Goal: Transaction & Acquisition: Purchase product/service

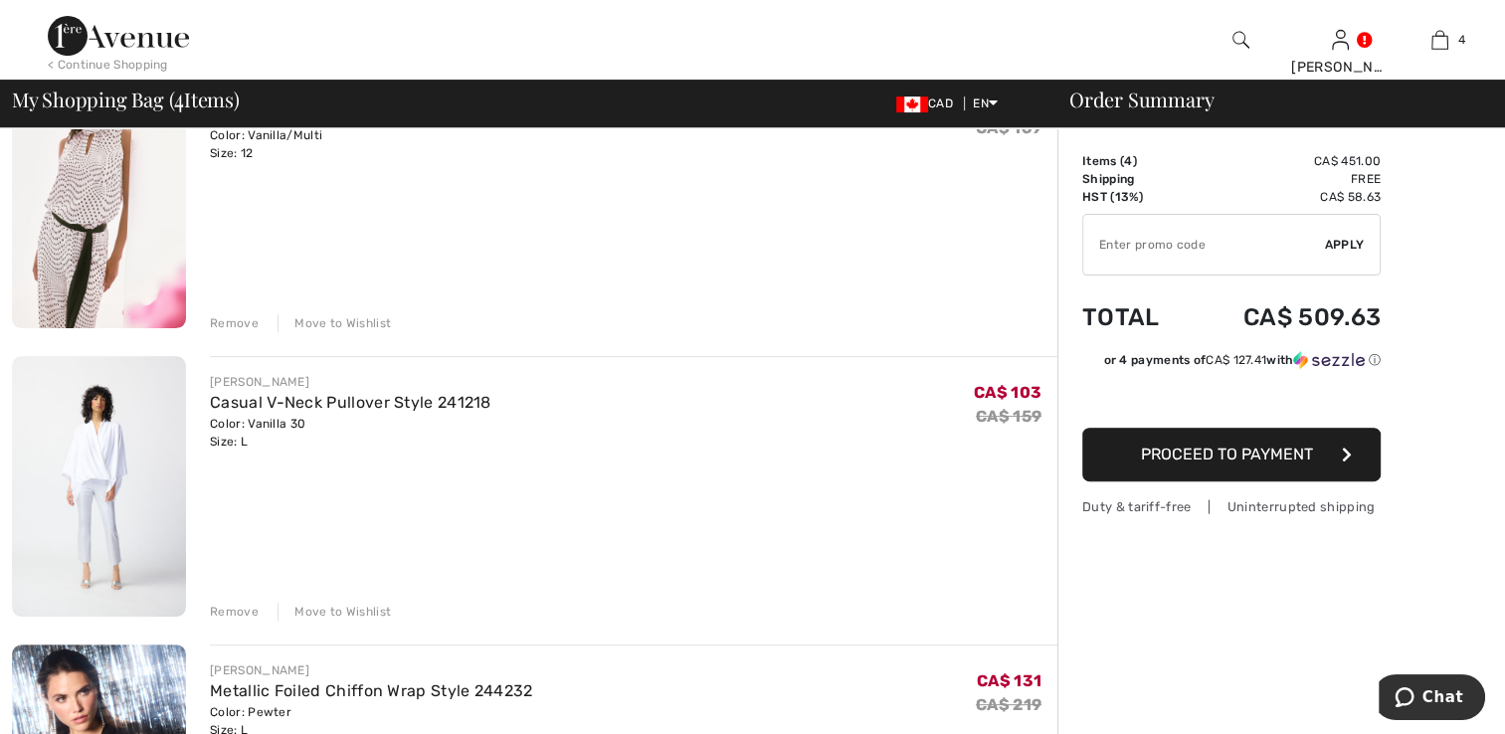
scroll to position [398, 0]
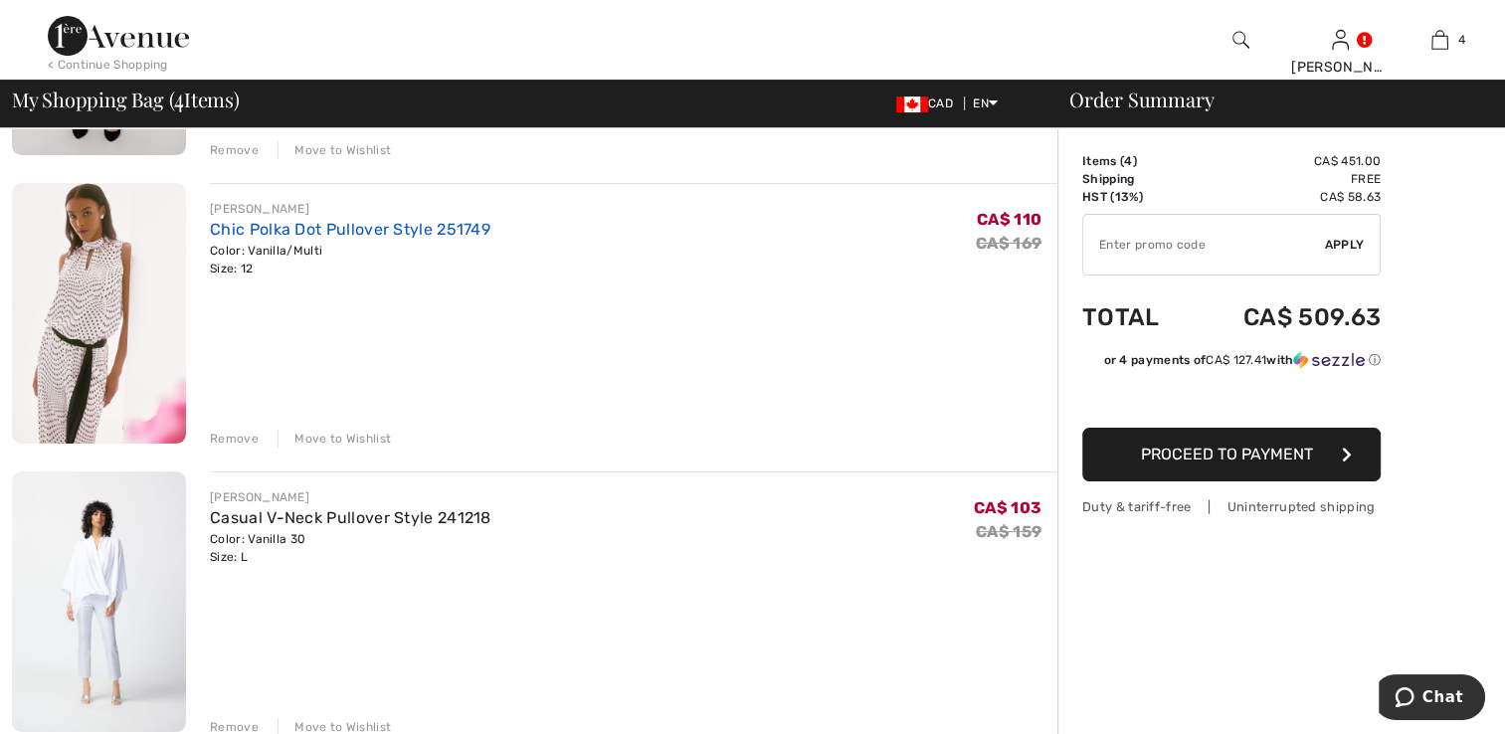
click at [289, 231] on link "Chic Polka Dot Pullover Style 251749" at bounding box center [350, 229] width 281 height 19
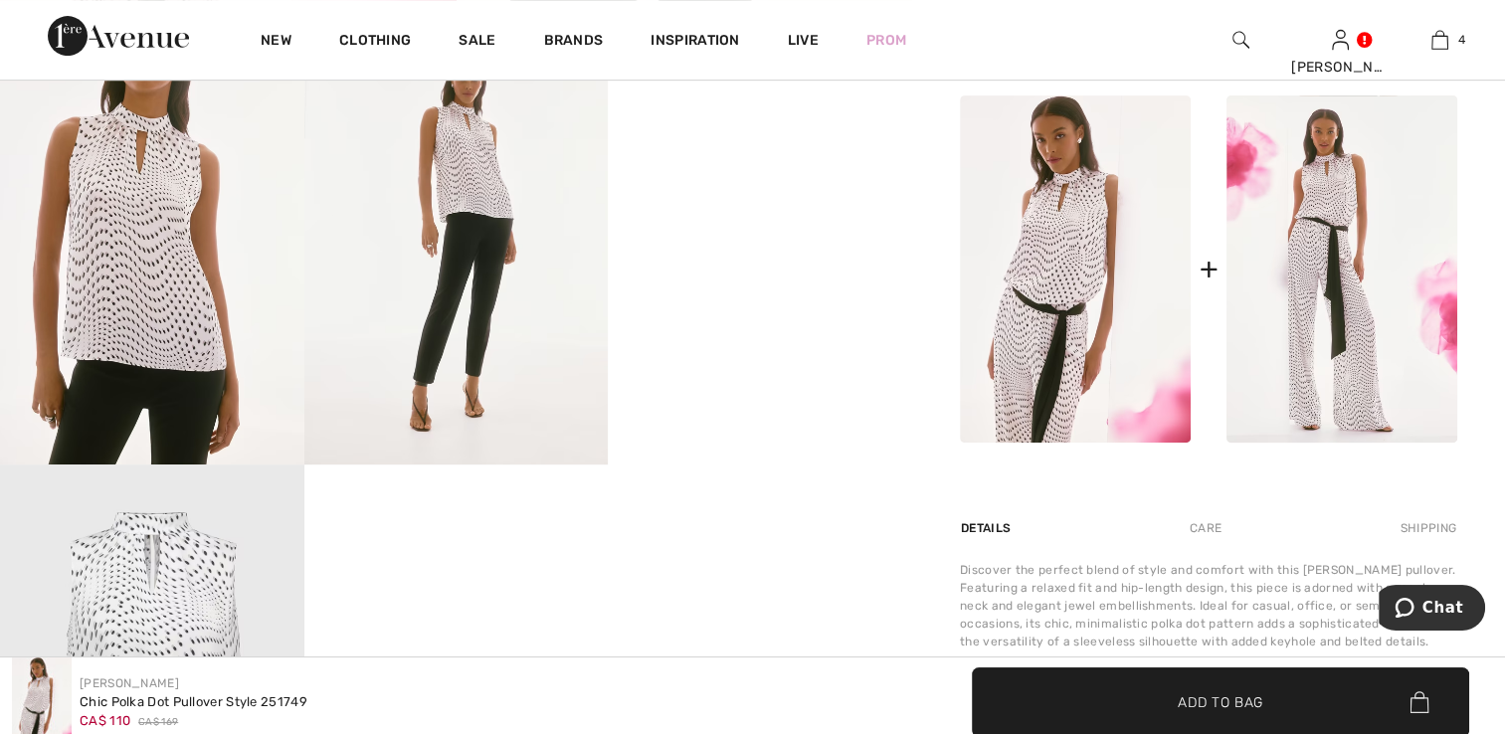
scroll to position [796, 0]
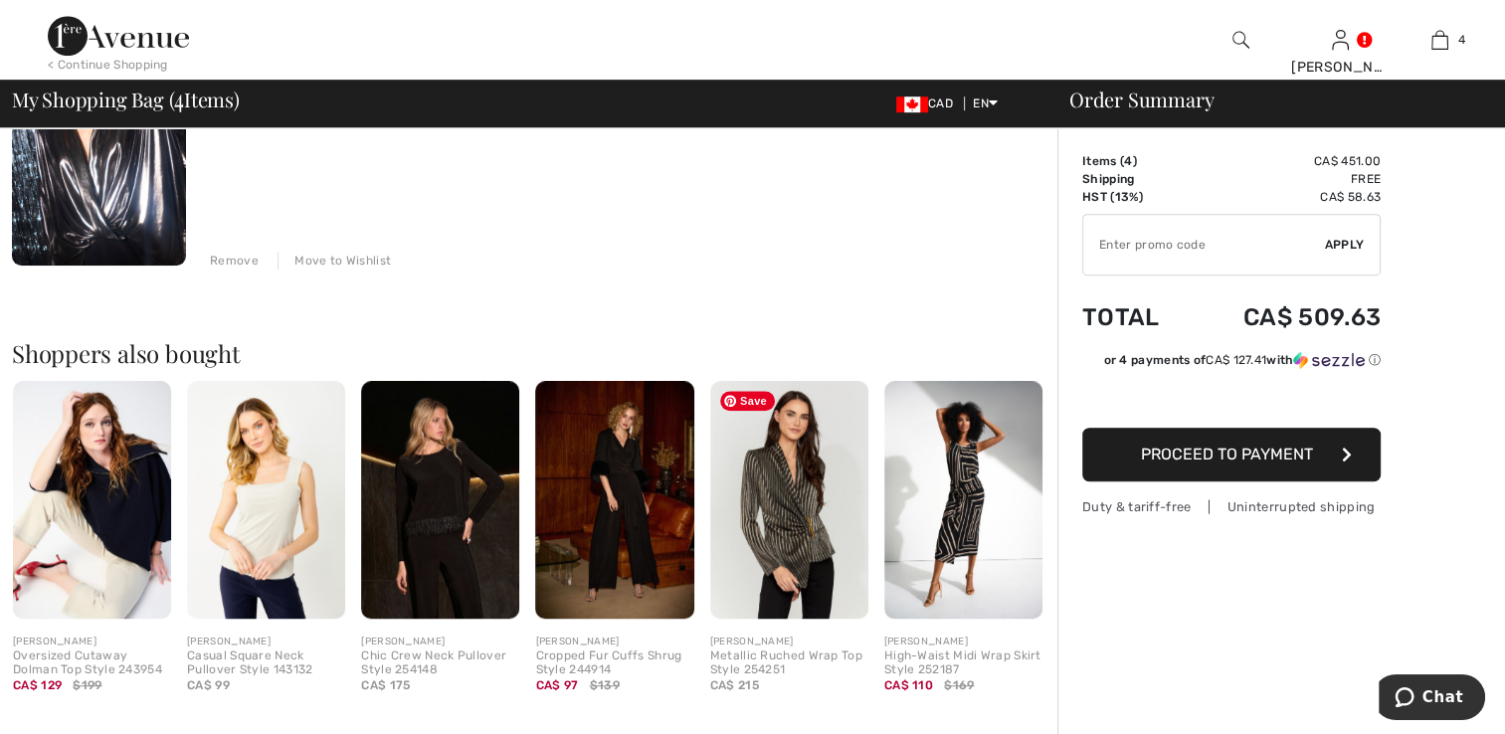
scroll to position [1194, 0]
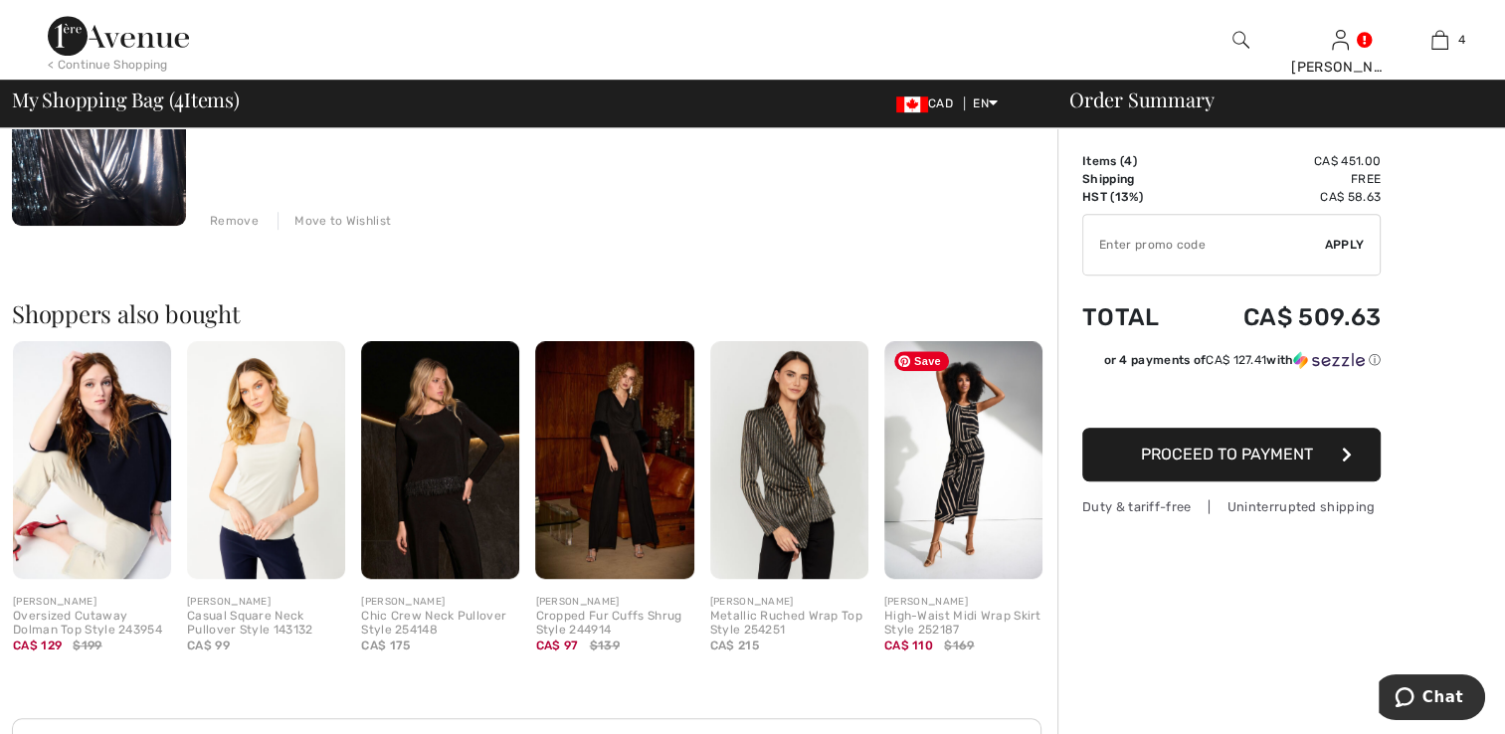
click at [964, 461] on img at bounding box center [964, 460] width 158 height 238
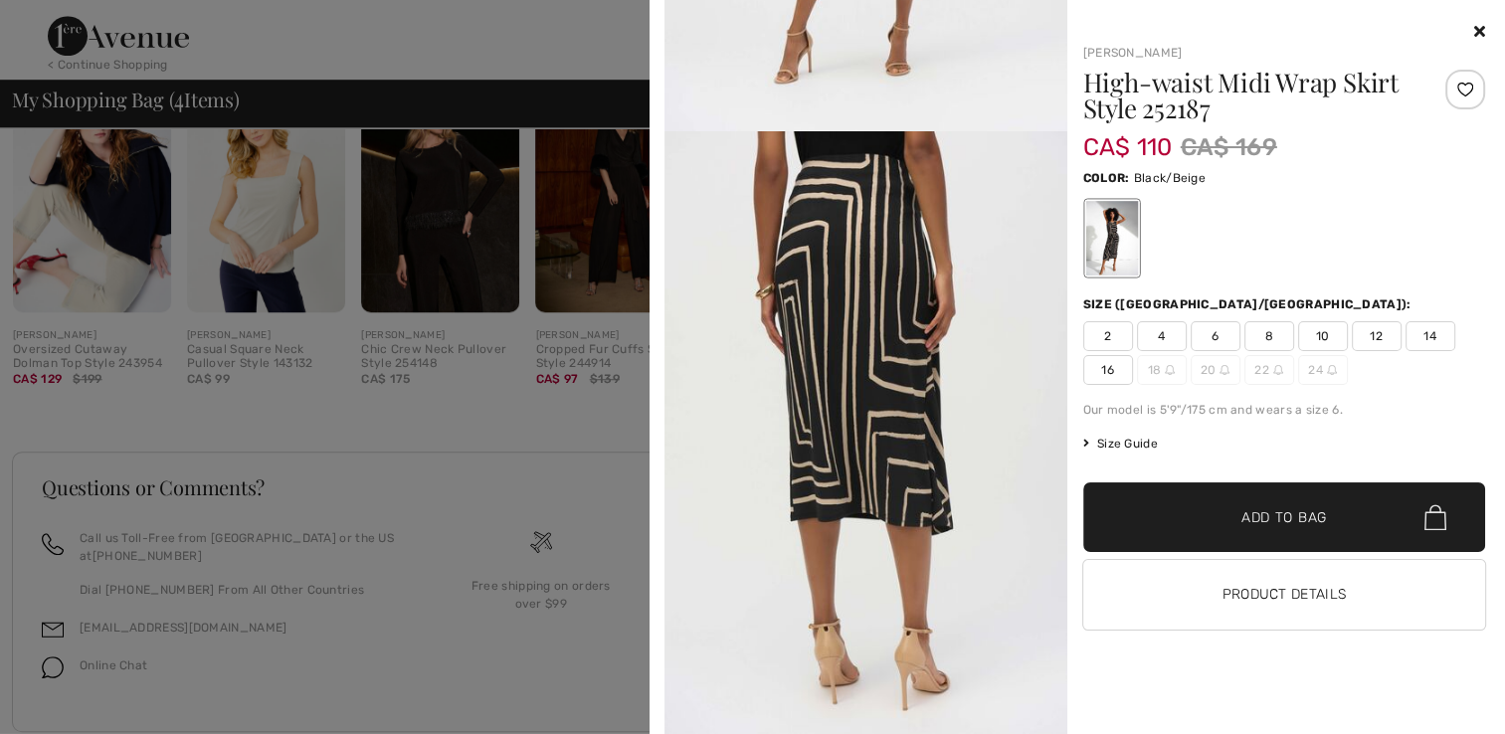
scroll to position [1507, 0]
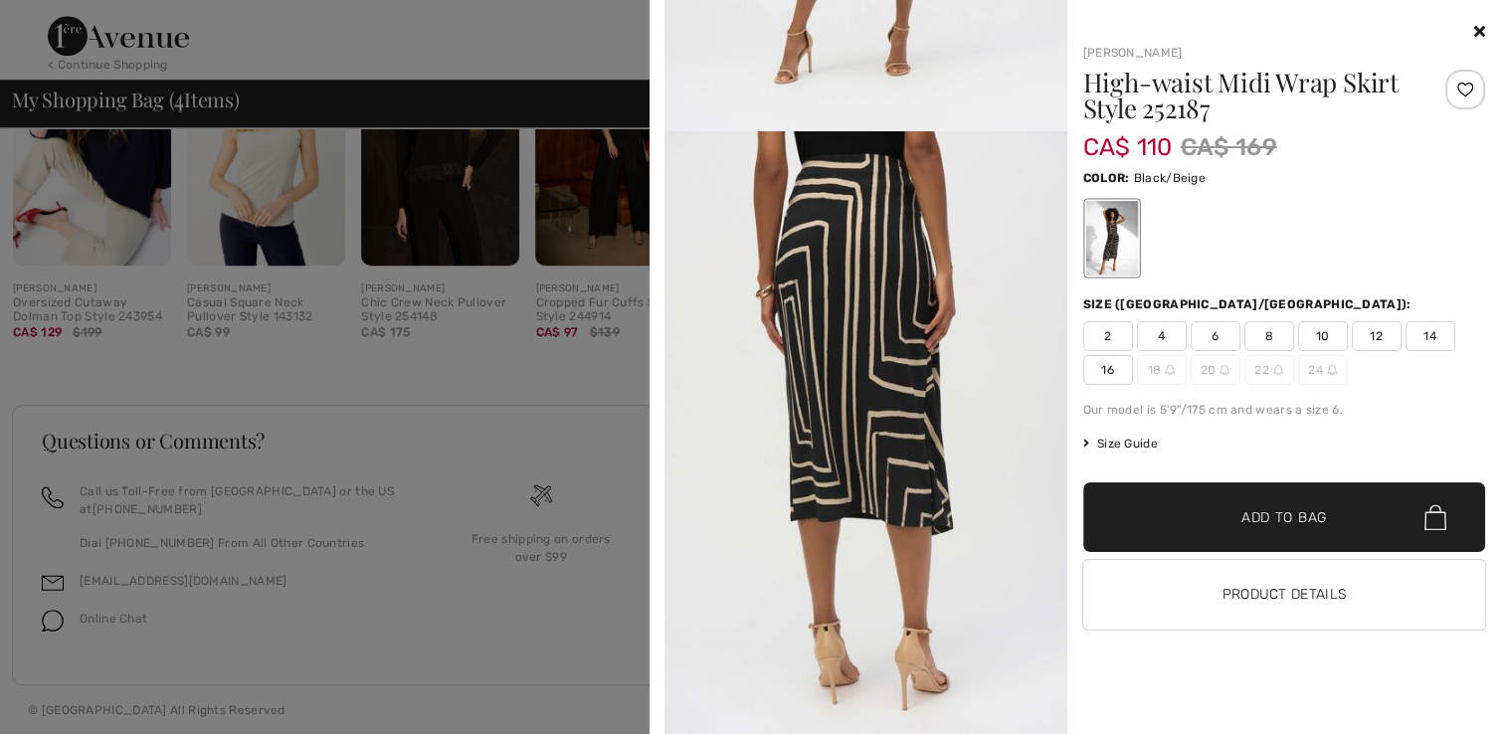
click at [1477, 30] on icon at bounding box center [1480, 31] width 11 height 16
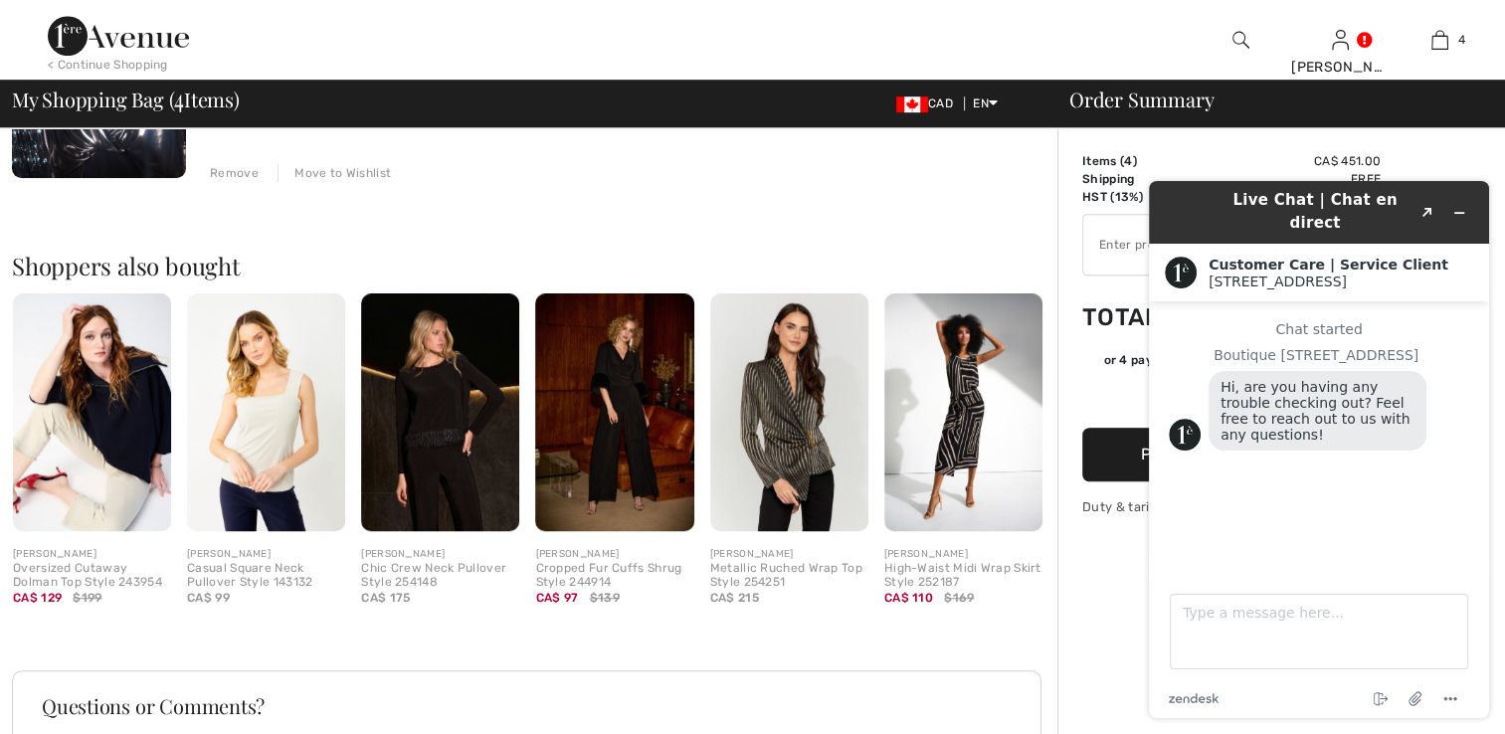
scroll to position [0, 0]
click at [633, 376] on img at bounding box center [614, 413] width 158 height 238
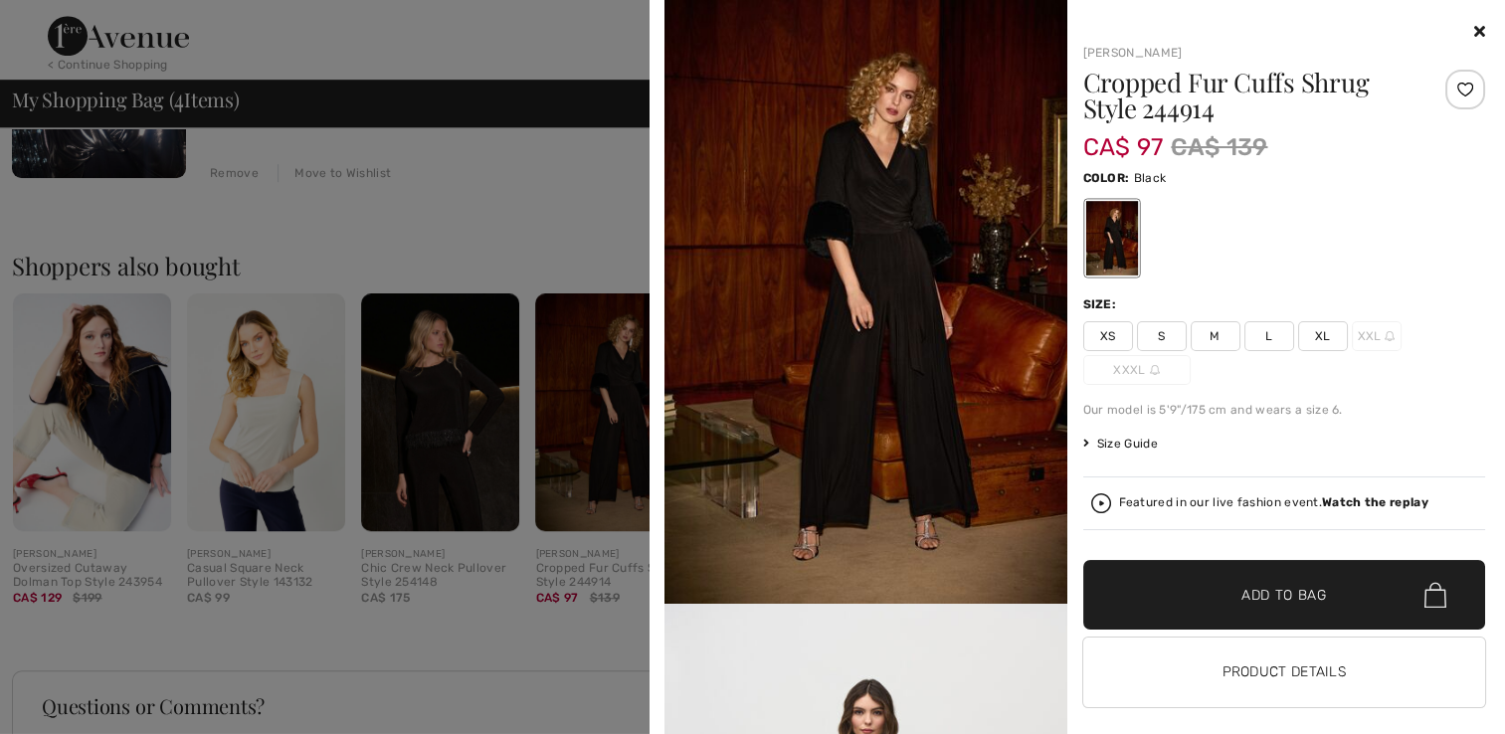
click at [1475, 26] on icon at bounding box center [1480, 31] width 11 height 16
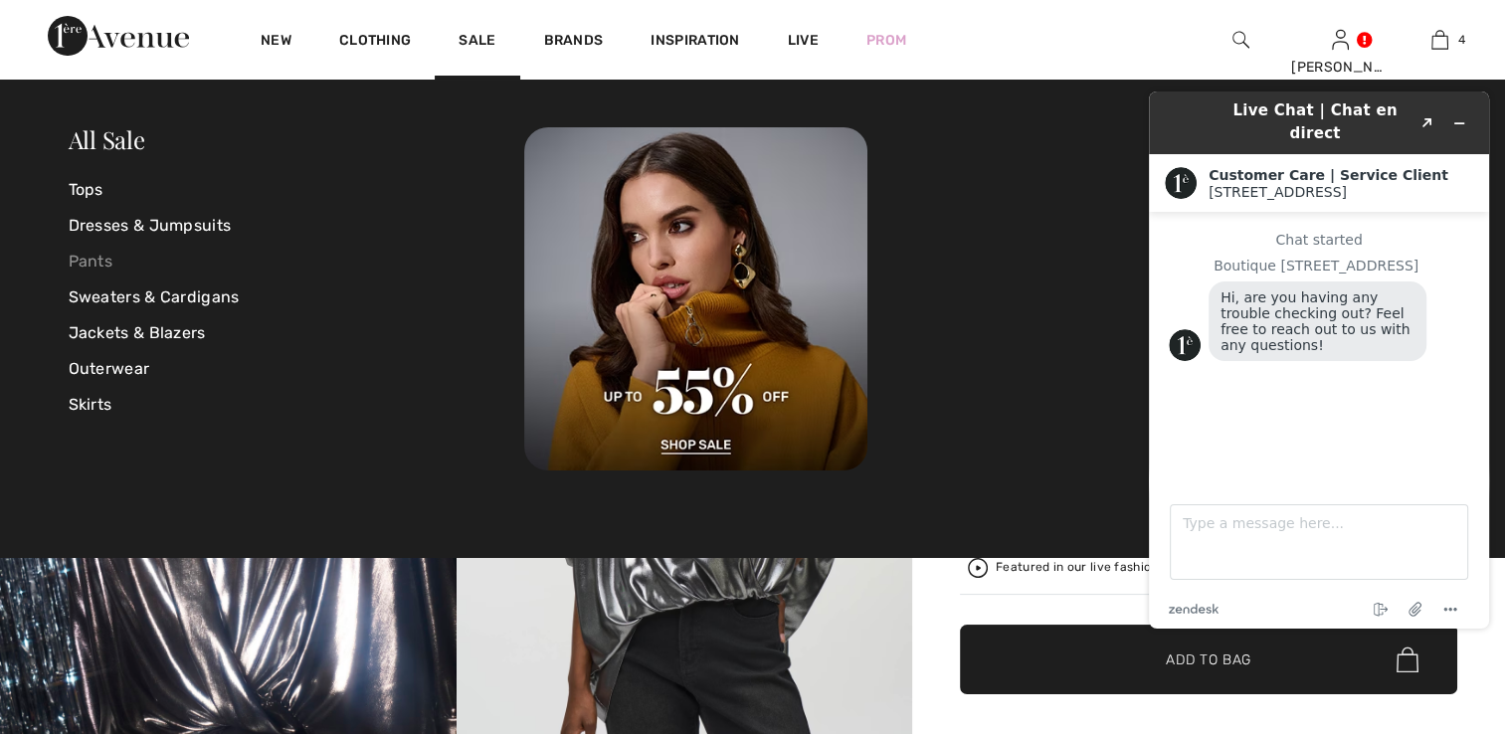
click at [98, 269] on link "Pants" at bounding box center [297, 262] width 457 height 36
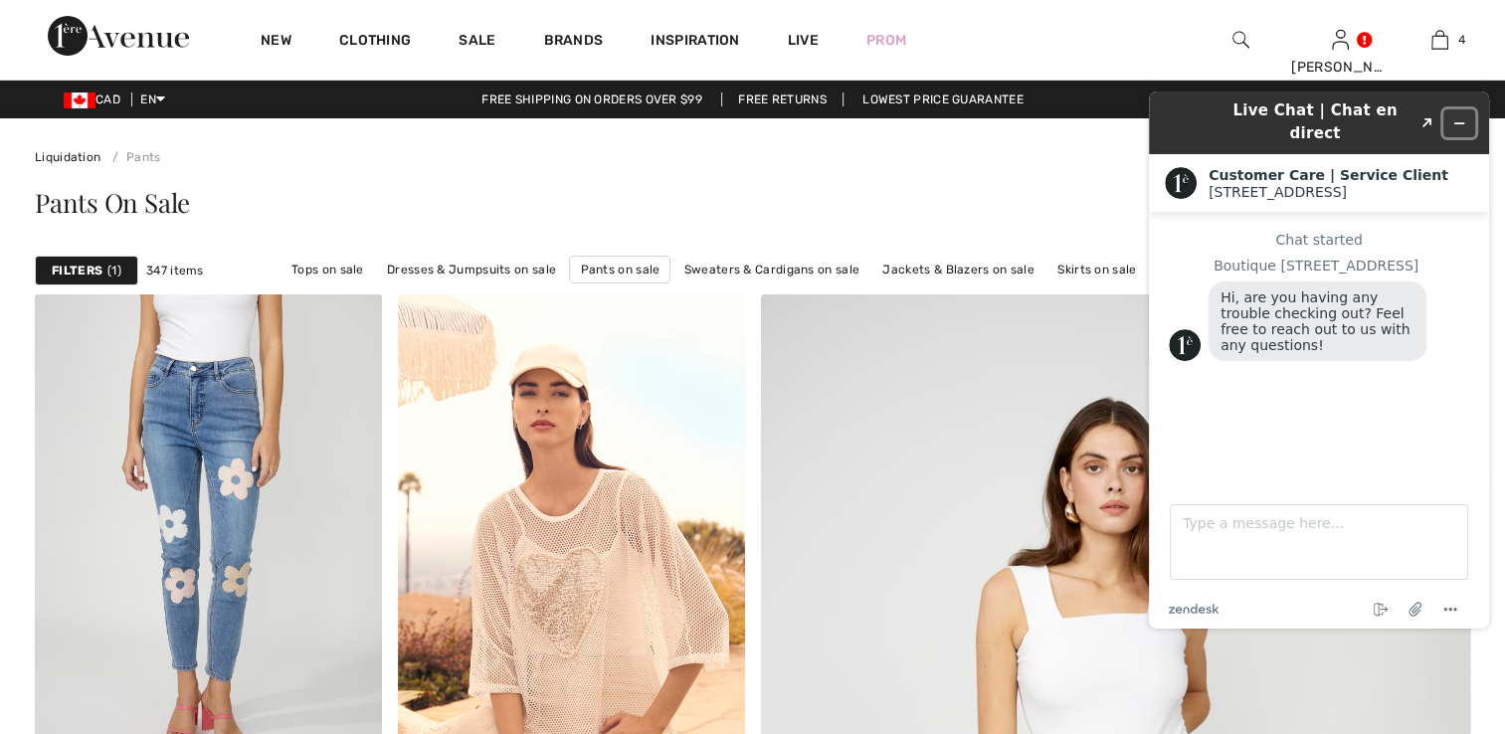
click at [1465, 116] on icon "Minimize widget" at bounding box center [1460, 123] width 14 height 14
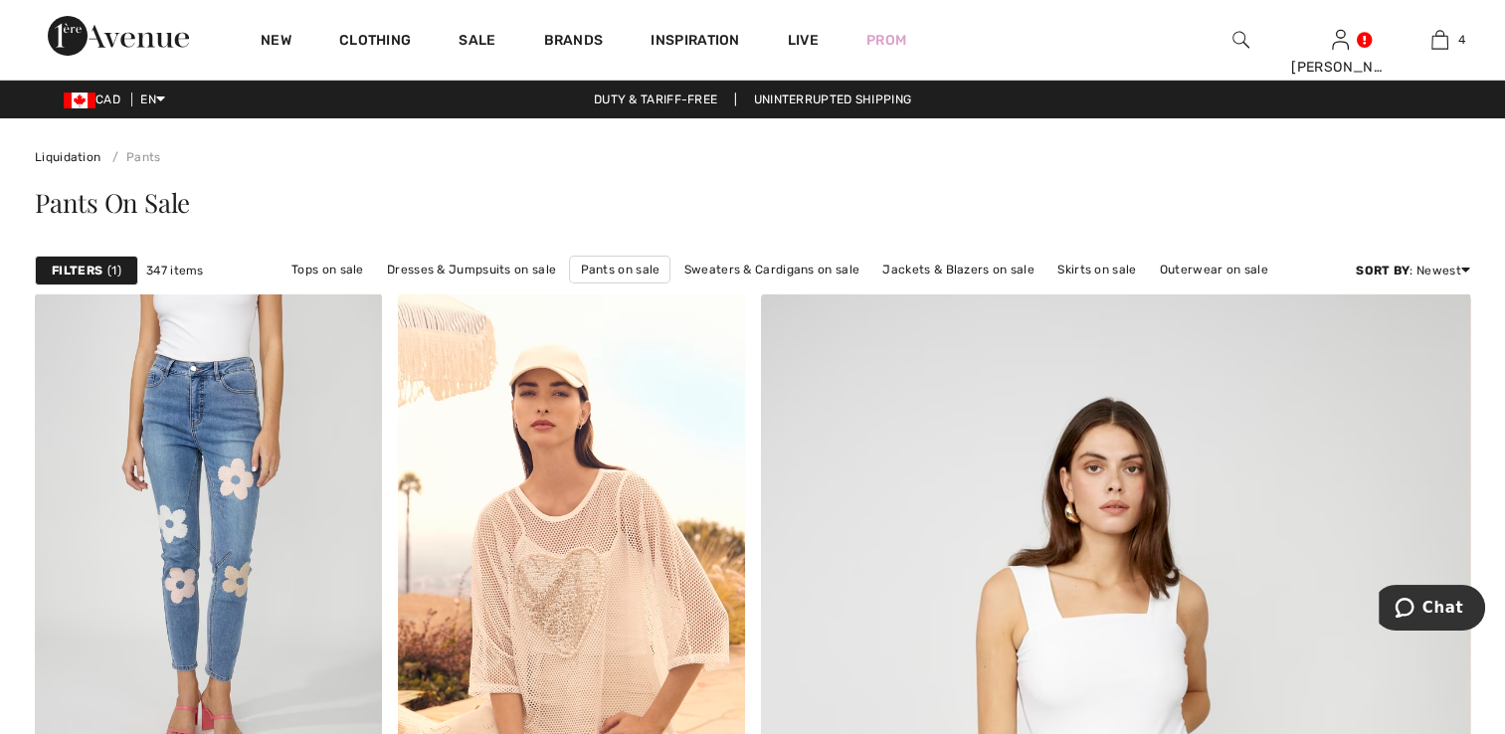
click at [103, 274] on div "Filters 1" at bounding box center [86, 271] width 103 height 30
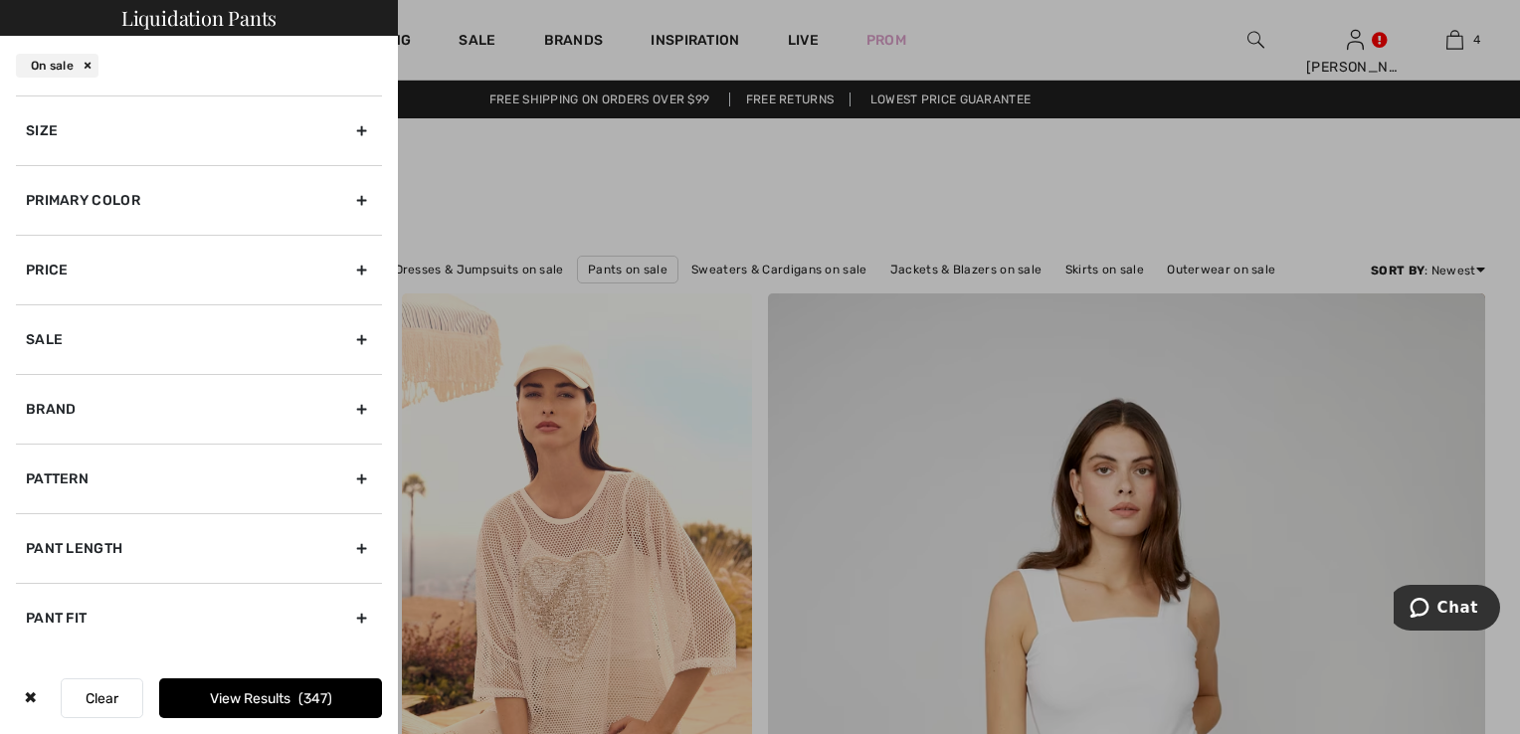
click at [95, 210] on div "Primary Color" at bounding box center [199, 200] width 366 height 70
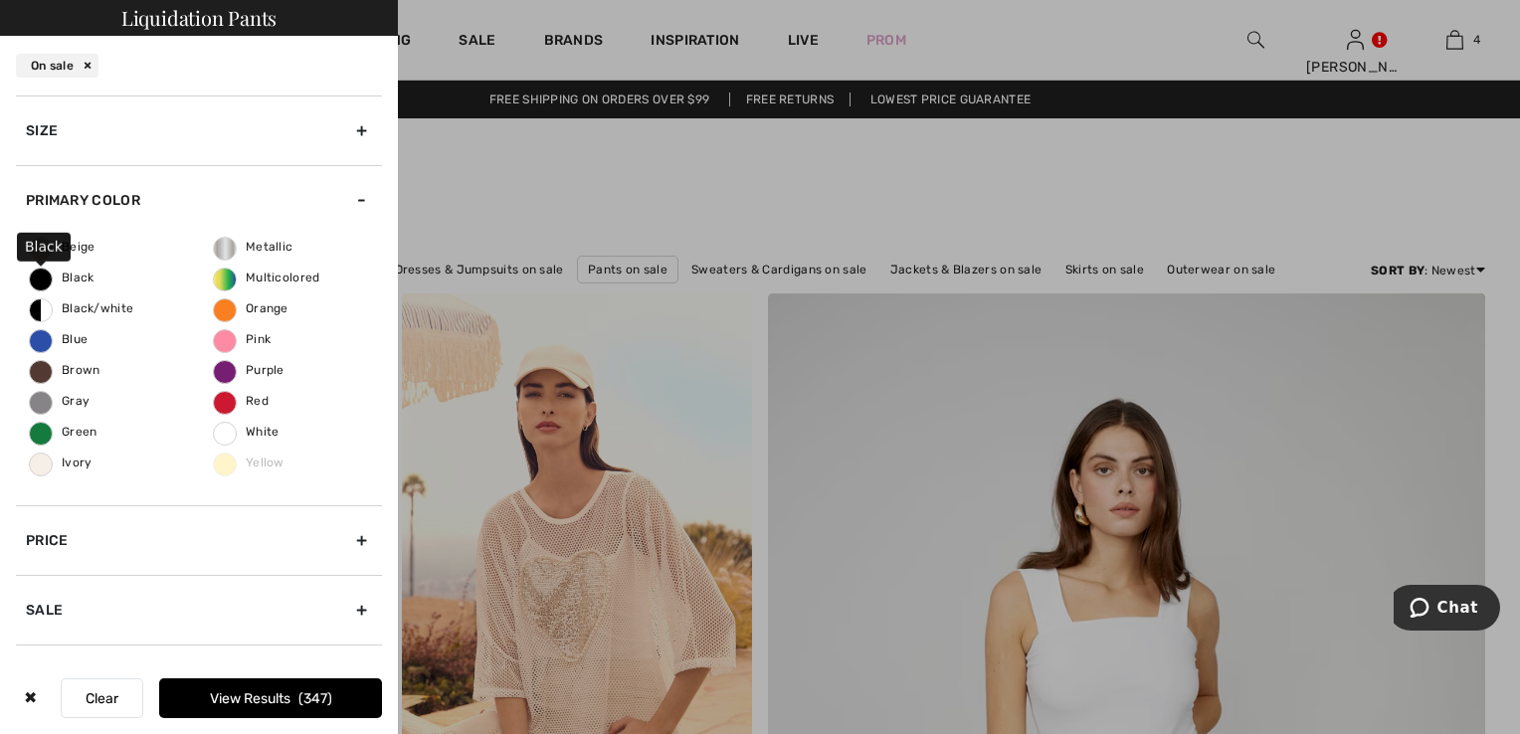
click at [48, 274] on span "Black" at bounding box center [62, 278] width 65 height 14
click at [0, 0] on input "Black" at bounding box center [0, 0] width 0 height 0
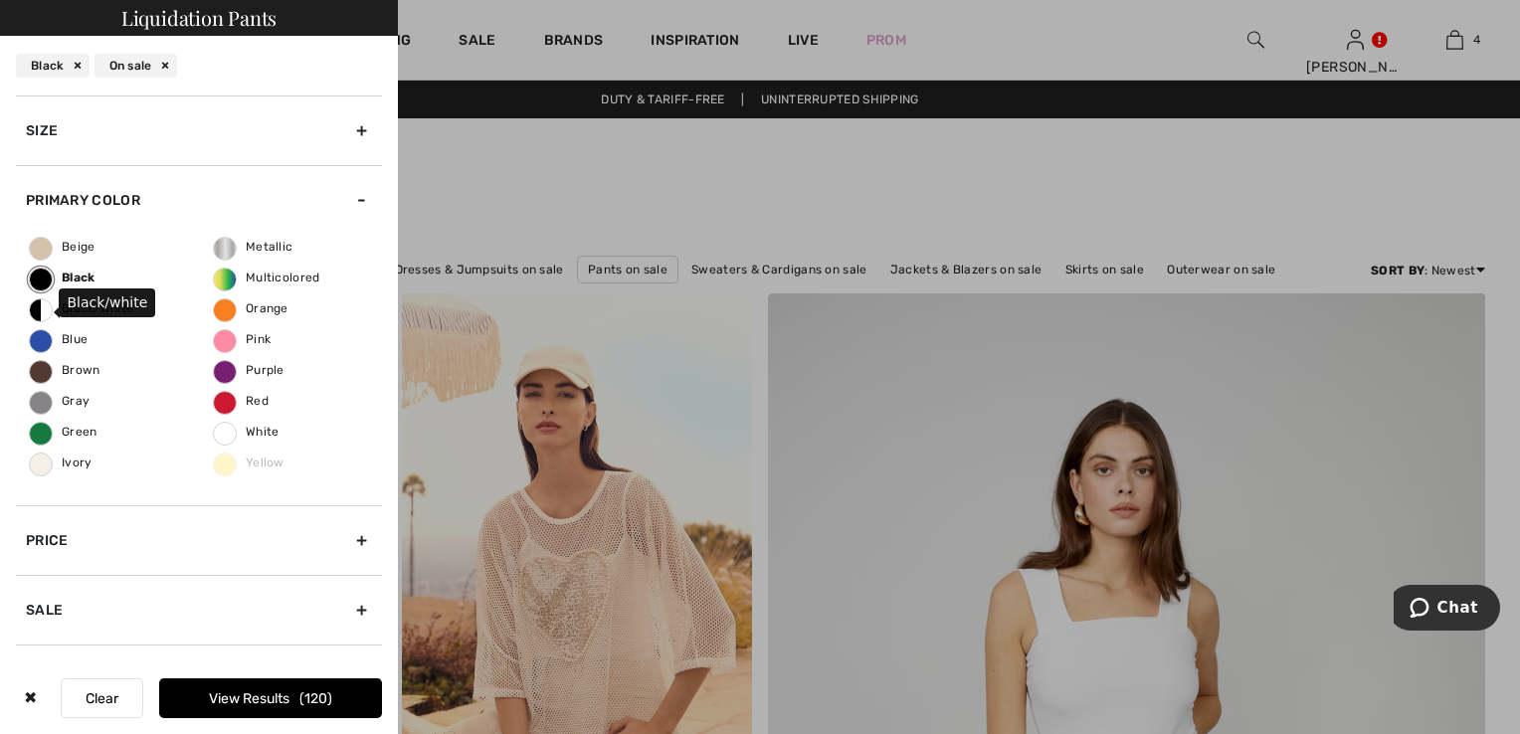
click at [44, 308] on span "Black/white" at bounding box center [81, 308] width 103 height 14
click at [0, 0] on input "Black/white" at bounding box center [0, 0] width 0 height 0
click at [277, 706] on button "View Results 142" at bounding box center [270, 699] width 223 height 40
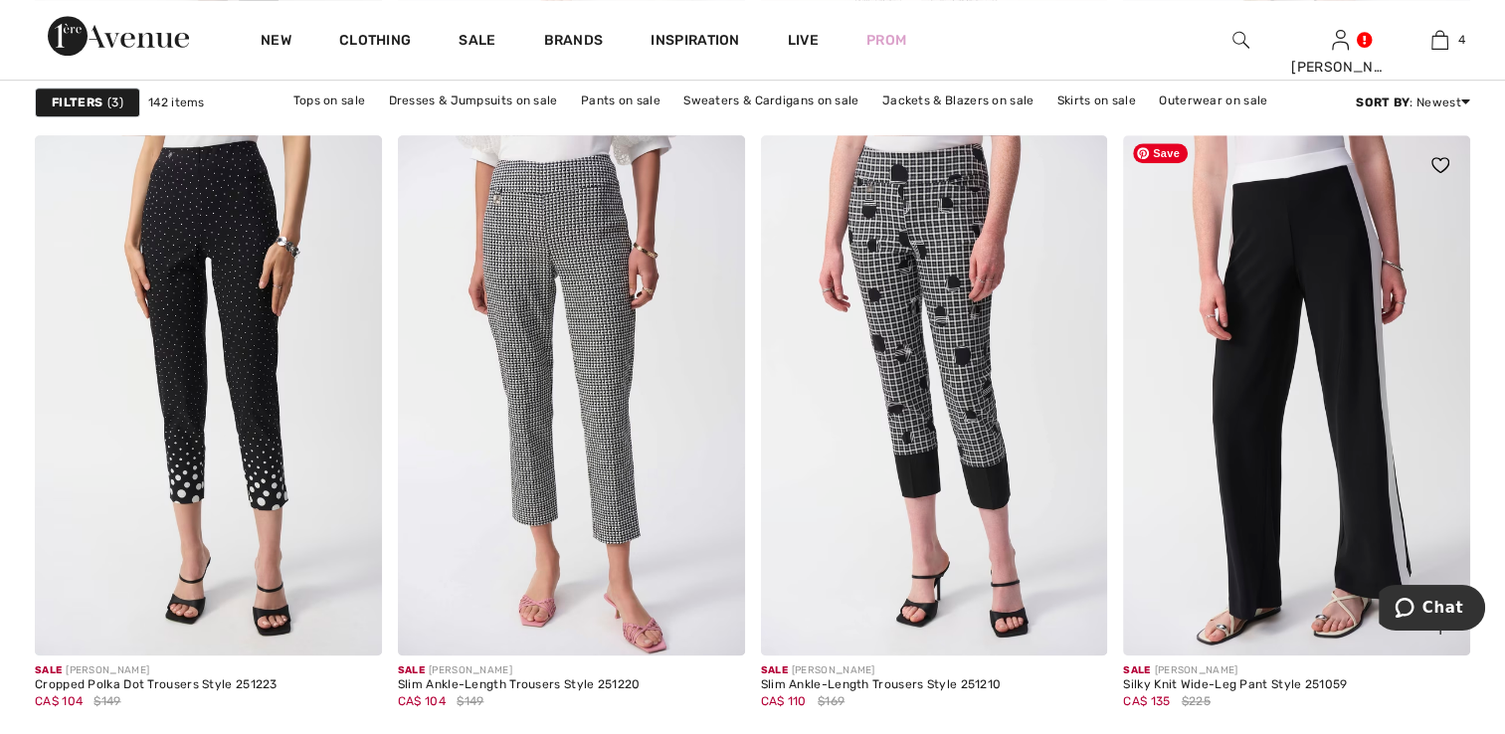
scroll to position [8888, 0]
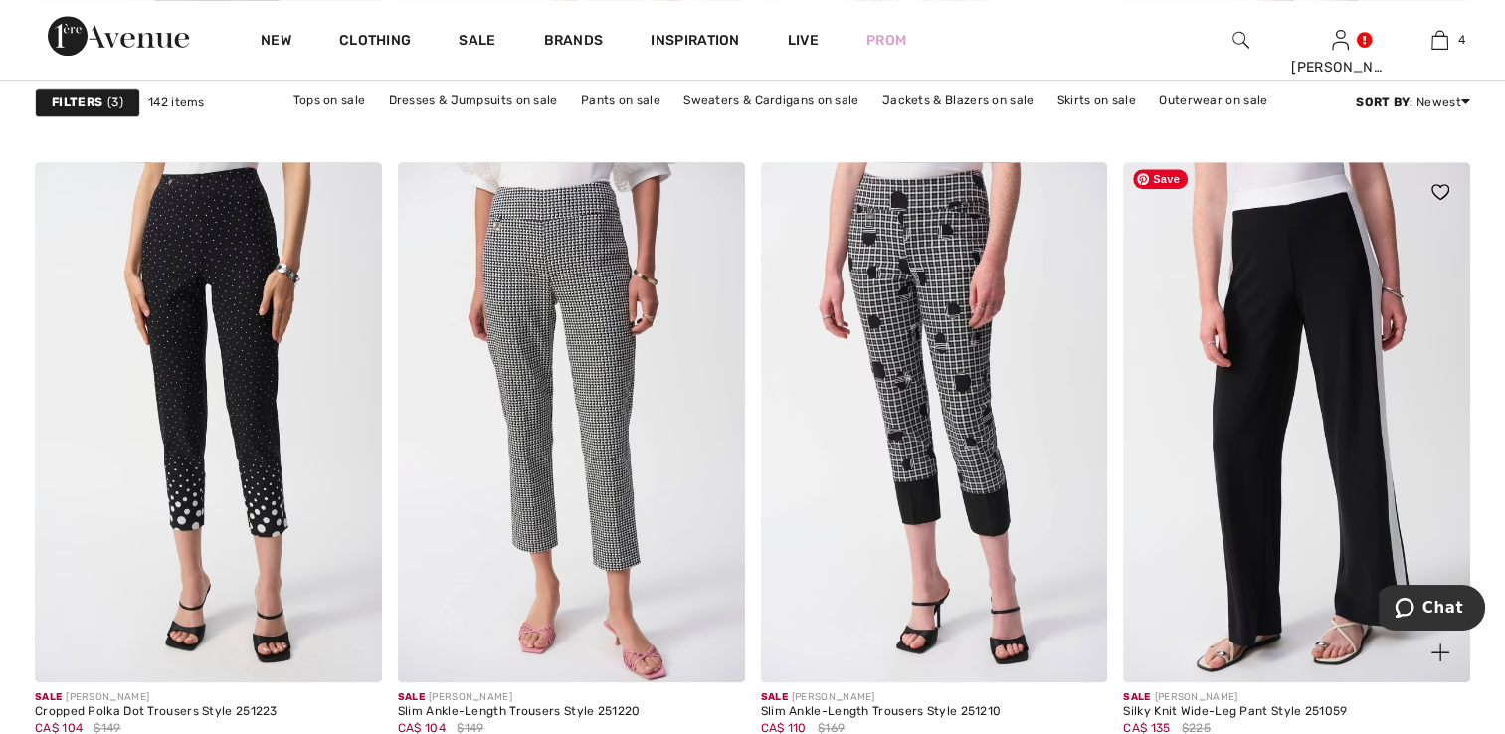
click at [1271, 464] on img at bounding box center [1296, 422] width 347 height 520
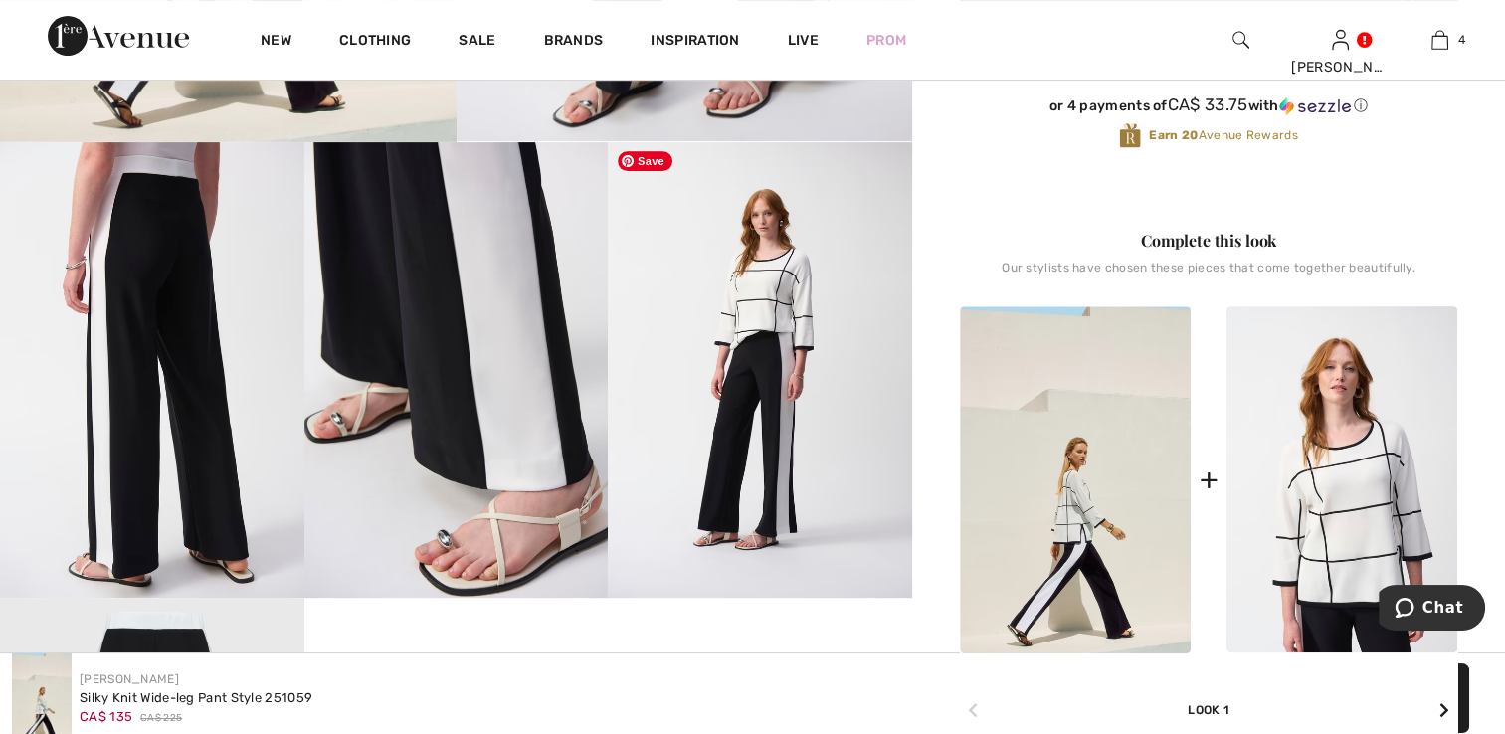
scroll to position [663, 0]
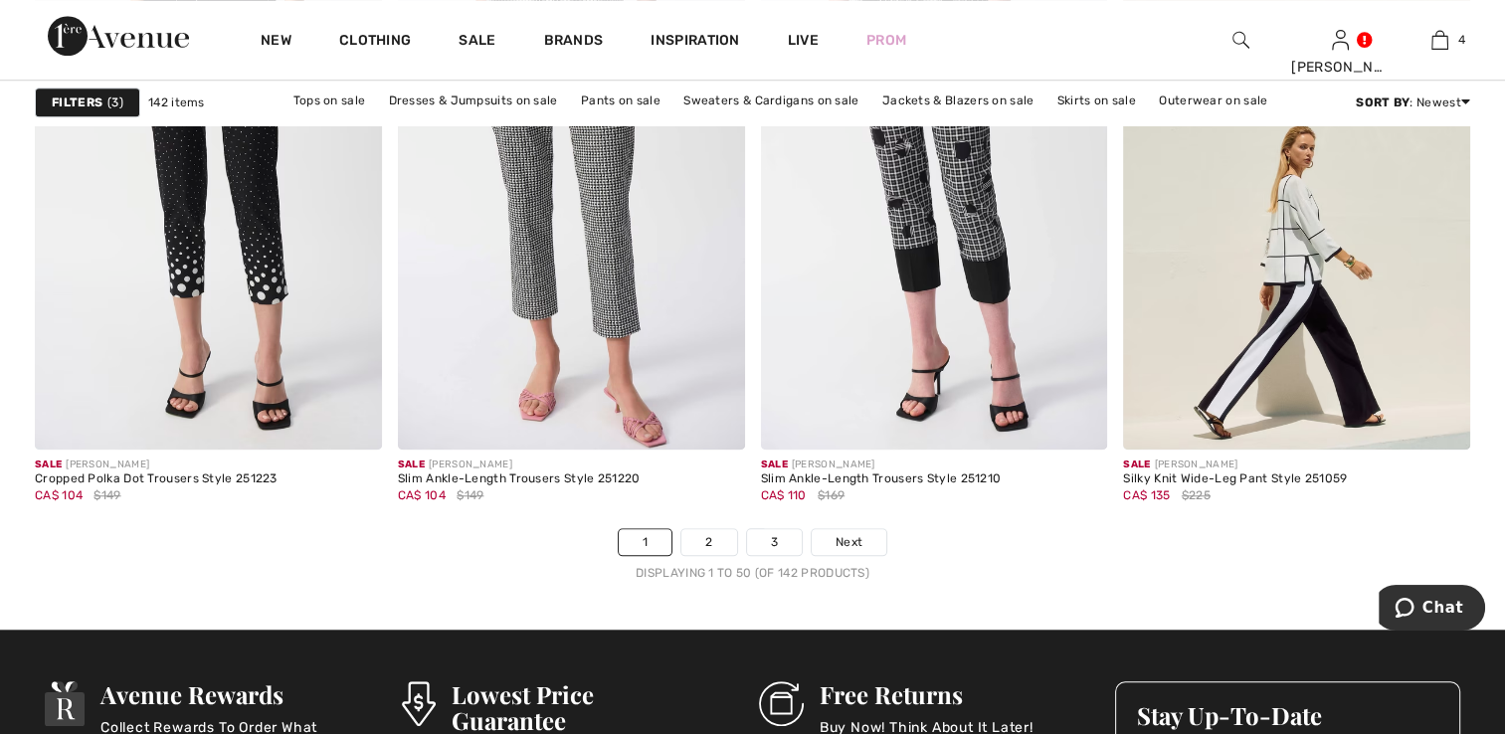
scroll to position [9154, 0]
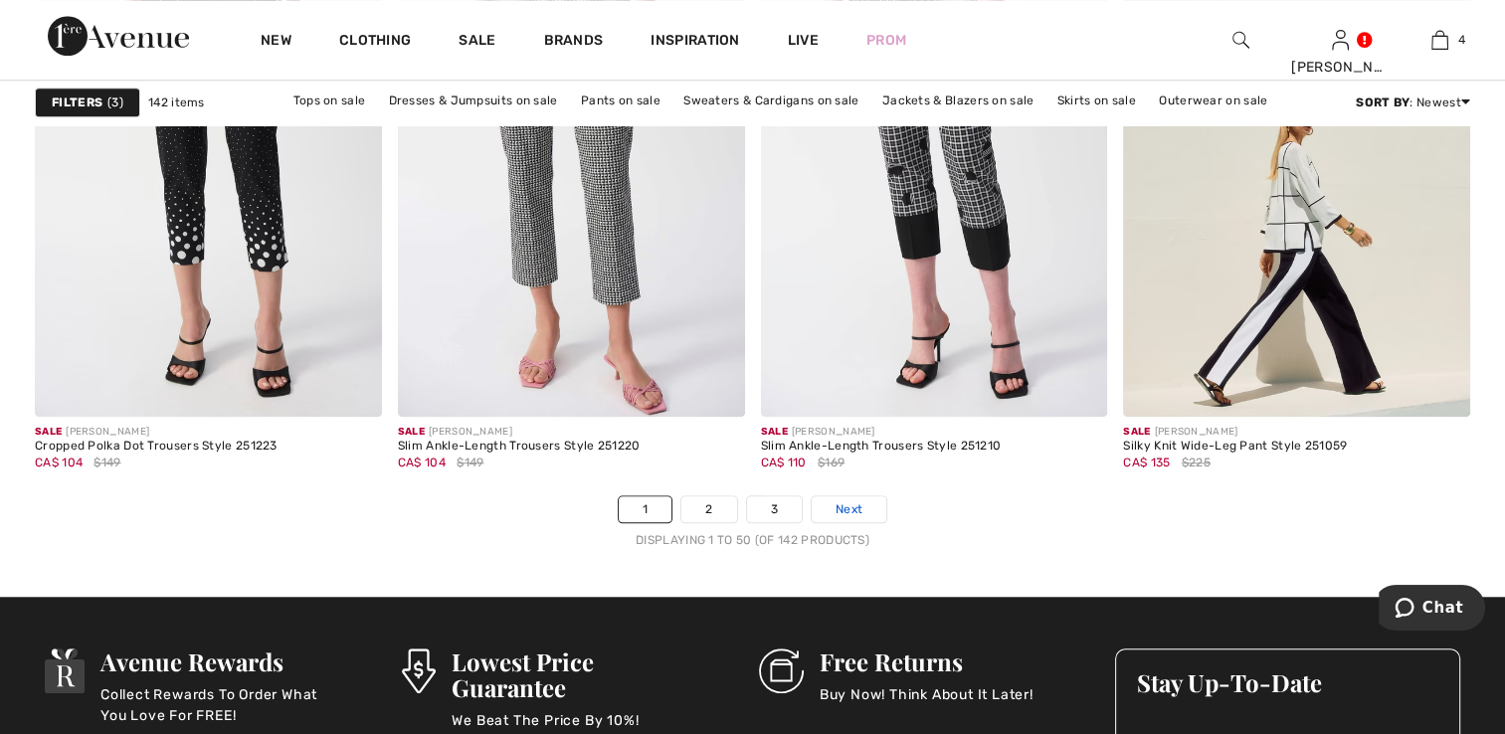
click at [840, 503] on span "Next" at bounding box center [849, 509] width 27 height 18
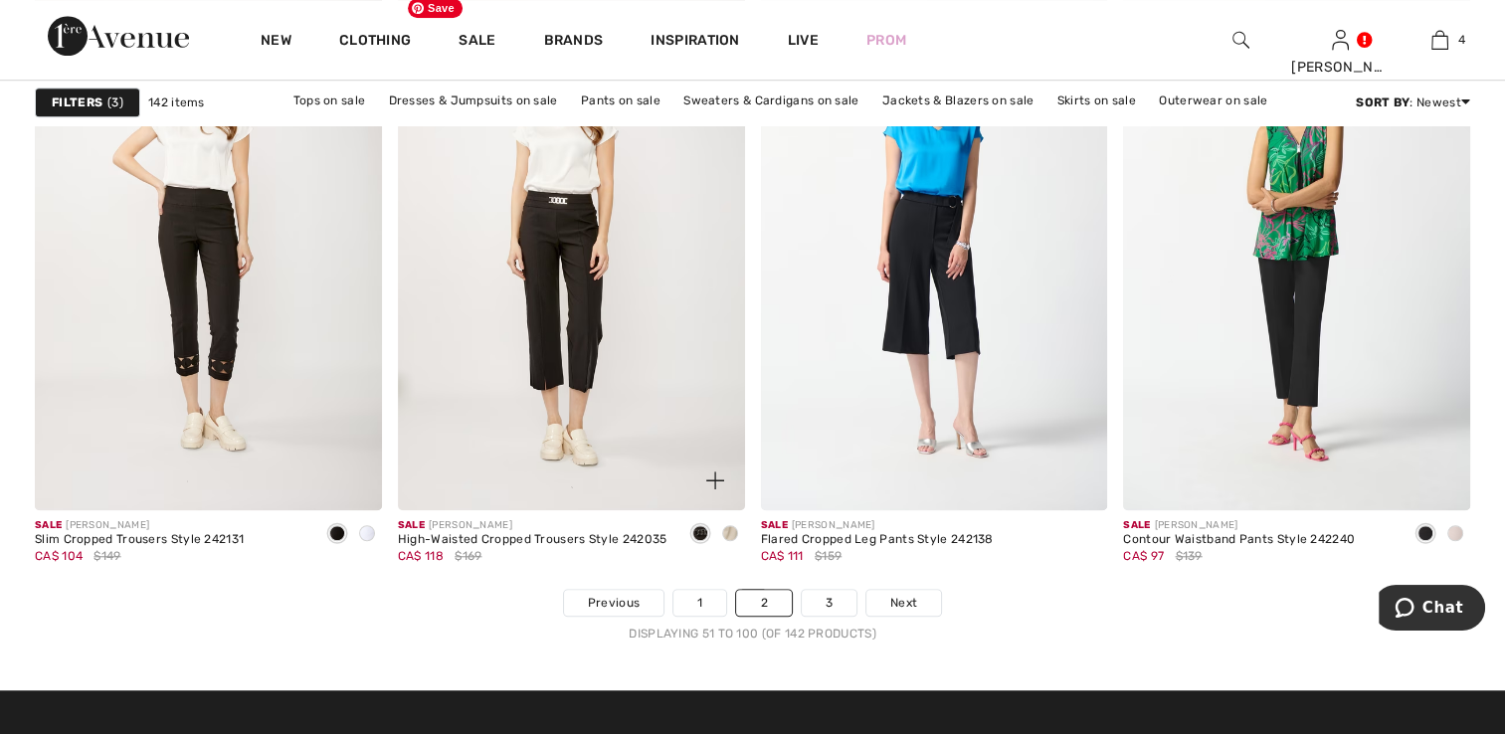
scroll to position [9154, 0]
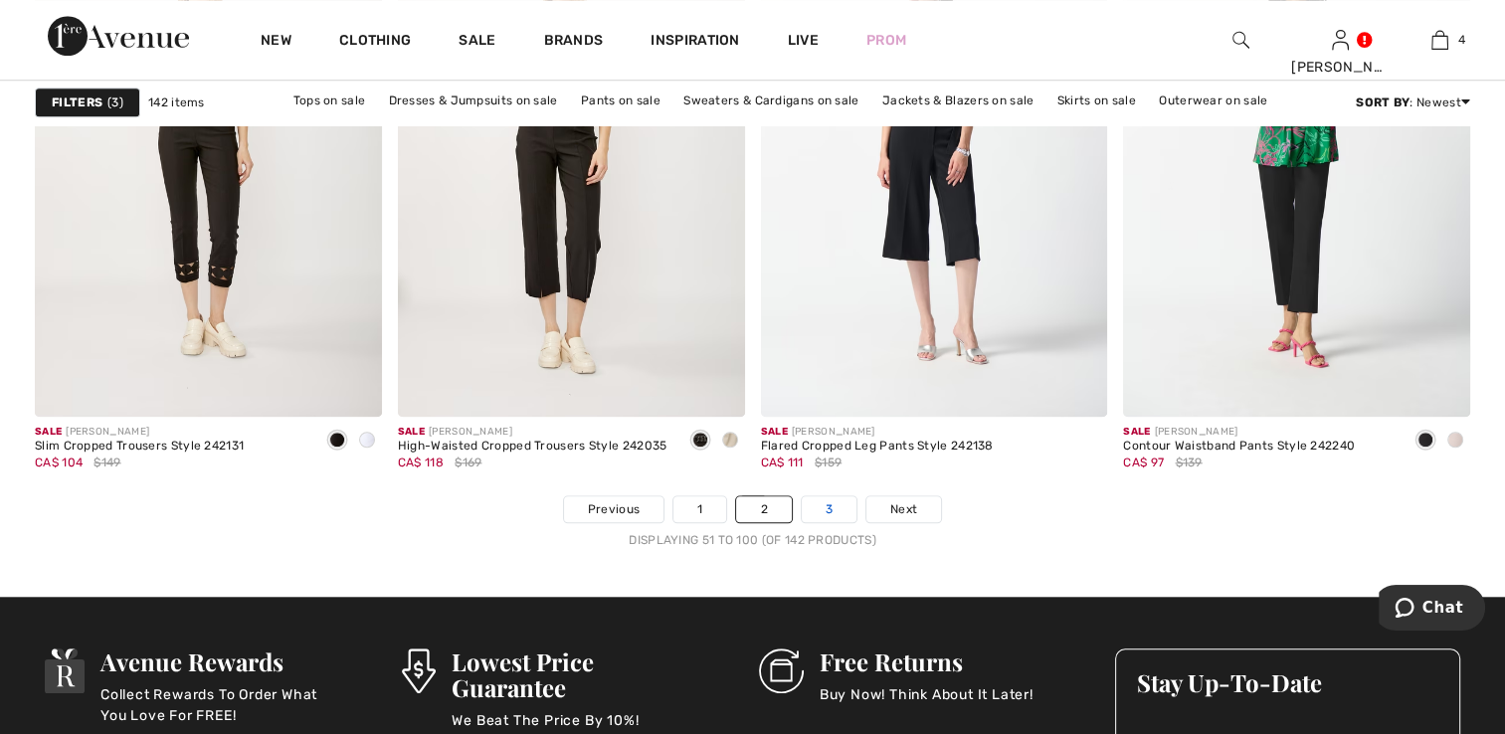
click at [817, 513] on link "3" at bounding box center [829, 510] width 55 height 26
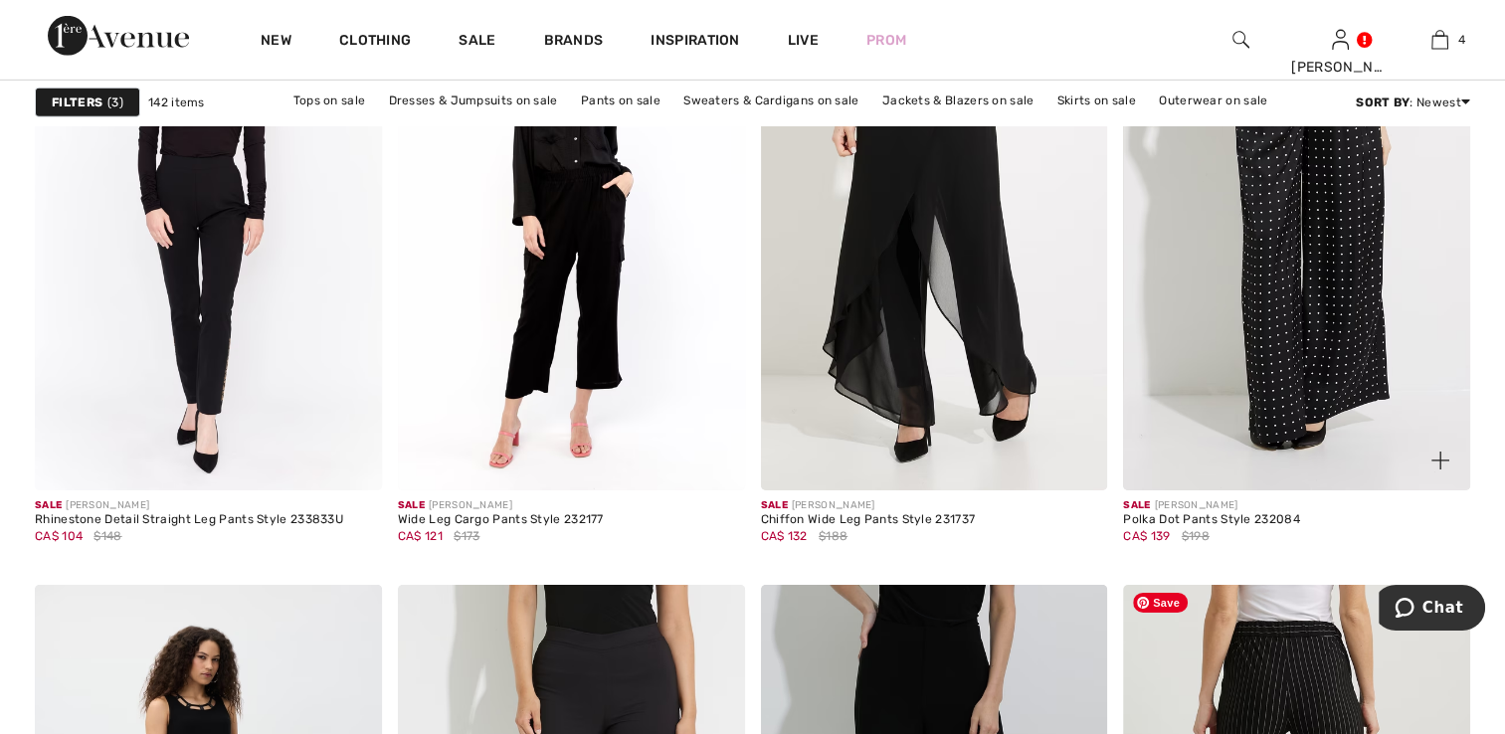
scroll to position [6368, 0]
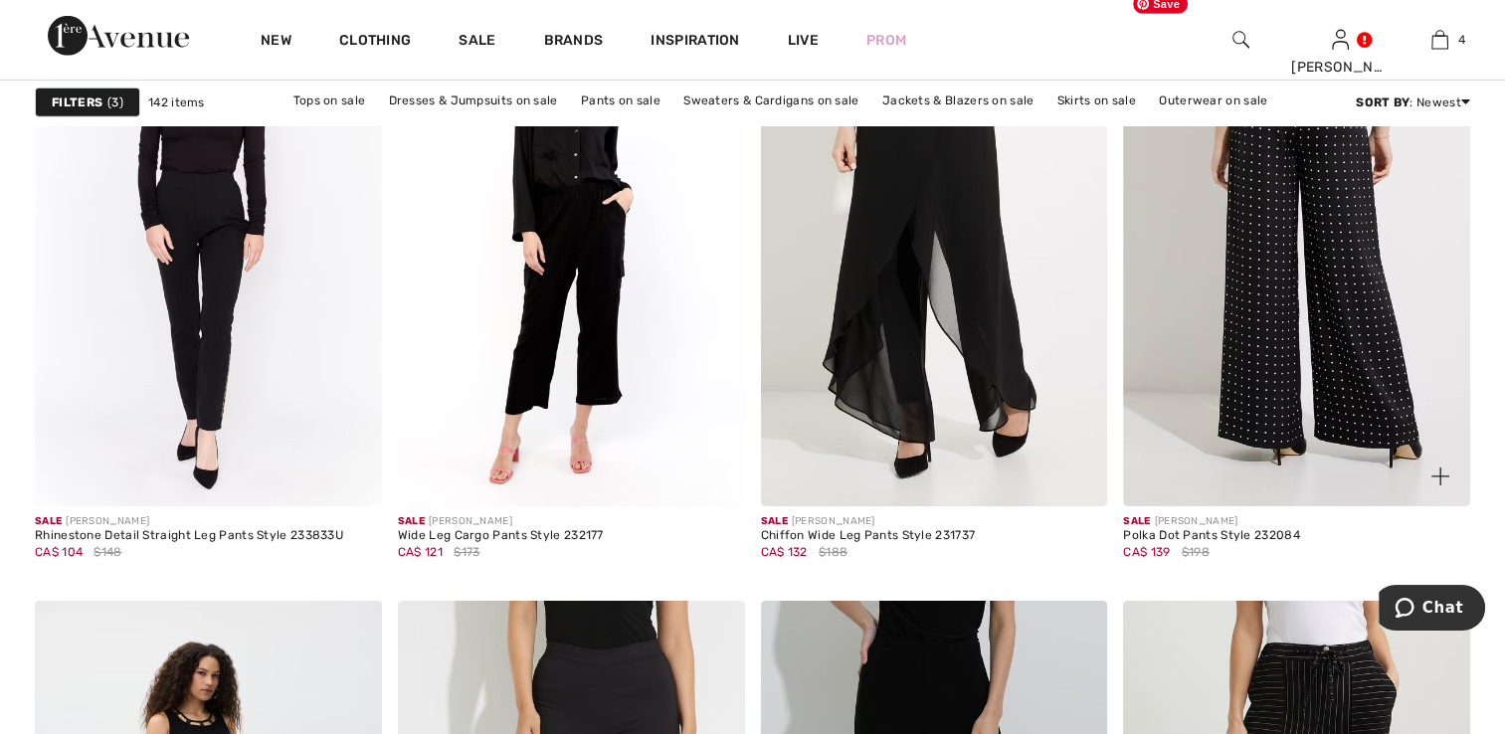
click at [1268, 180] on img at bounding box center [1296, 246] width 347 height 520
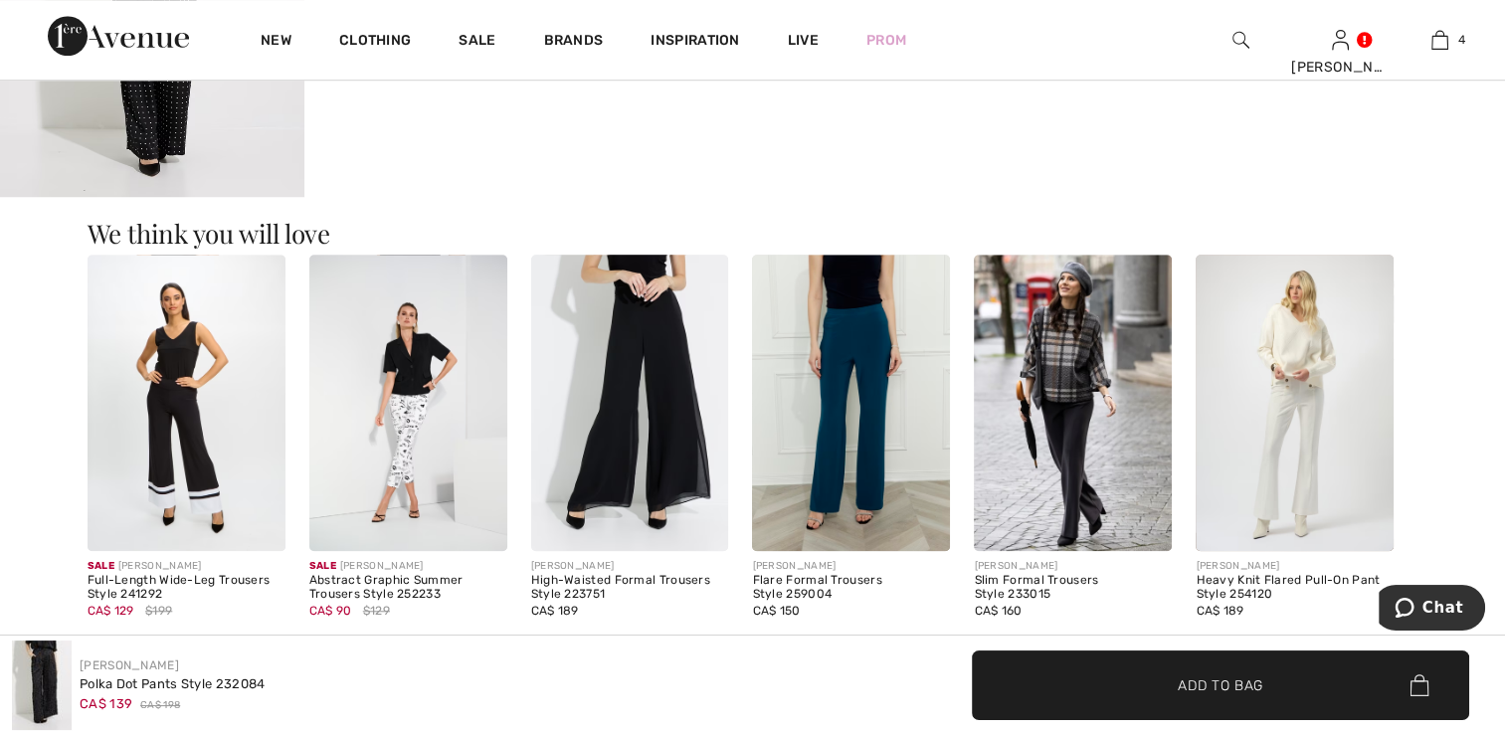
scroll to position [1592, 0]
